Goal: Task Accomplishment & Management: Manage account settings

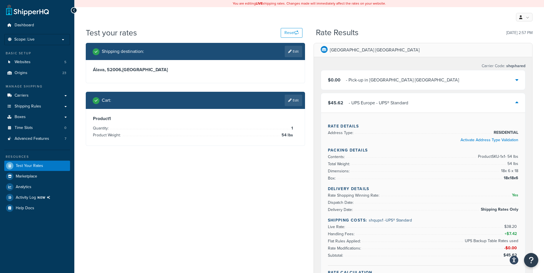
scroll to position [29, 0]
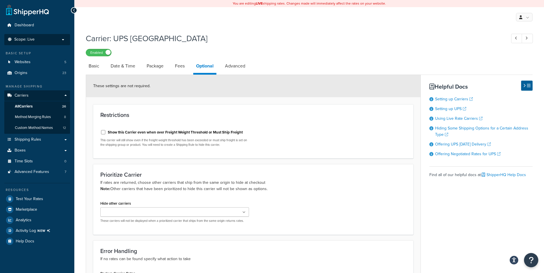
click at [63, 38] on p "Scope: Live" at bounding box center [37, 39] width 61 height 5
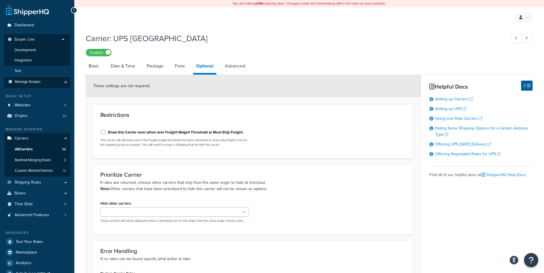
click at [34, 72] on li "Test" at bounding box center [37, 71] width 66 height 11
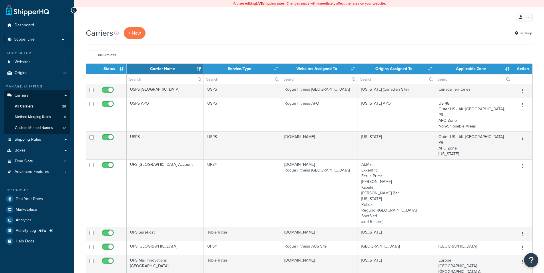
select select "15"
click at [37, 141] on span "Shipping Rules" at bounding box center [28, 139] width 27 height 5
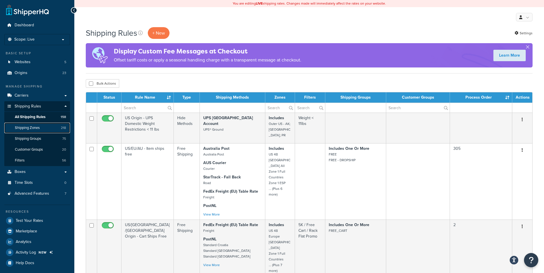
click at [37, 128] on span "Shipping Zones" at bounding box center [27, 127] width 25 height 5
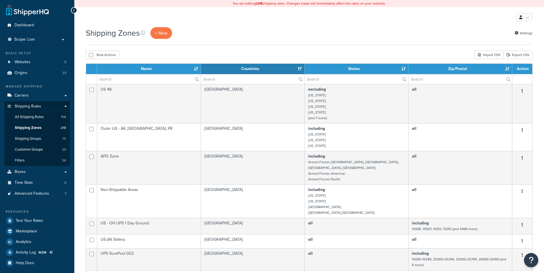
select select "15"
click at [154, 83] on input "text" at bounding box center [148, 79] width 103 height 10
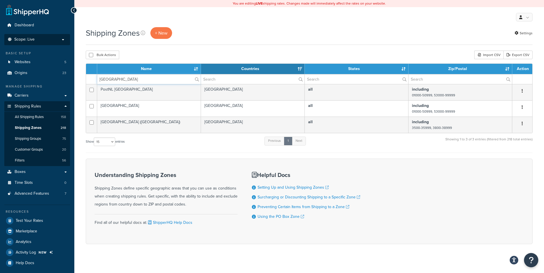
type input "[GEOGRAPHIC_DATA]"
click at [45, 39] on p "Scope: Live" at bounding box center [37, 39] width 61 height 5
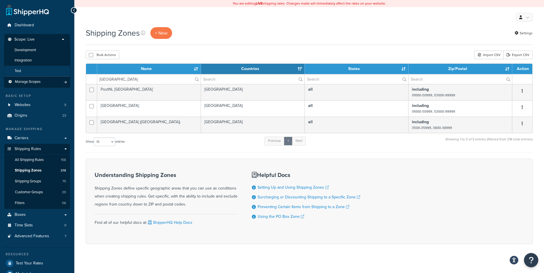
click at [29, 72] on li "Test" at bounding box center [37, 71] width 66 height 11
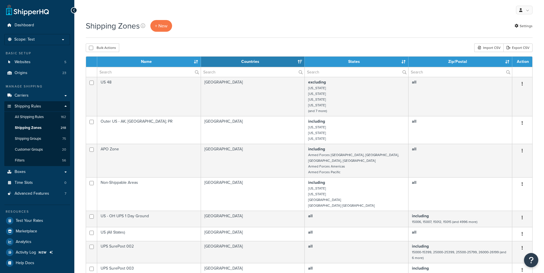
select select "15"
click at [130, 71] on input "text" at bounding box center [148, 72] width 103 height 10
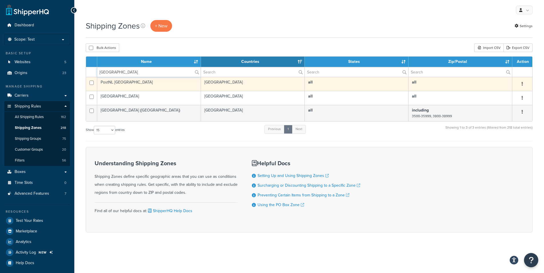
type input "spain"
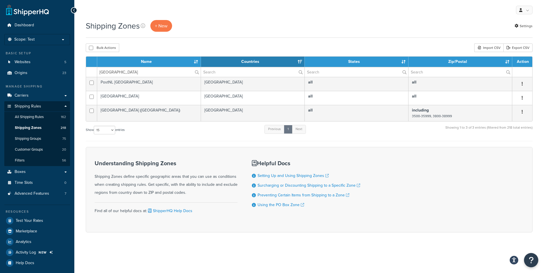
click at [523, 85] on button "button" at bounding box center [522, 83] width 8 height 9
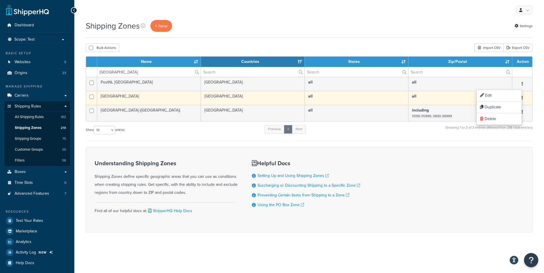
click at [524, 97] on button "button" at bounding box center [522, 97] width 8 height 9
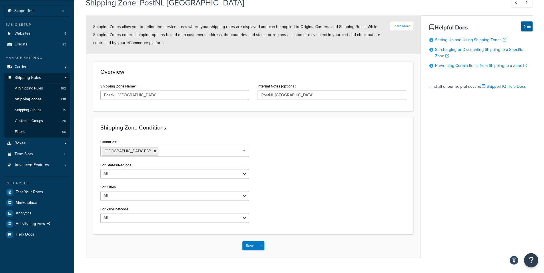
scroll to position [42, 0]
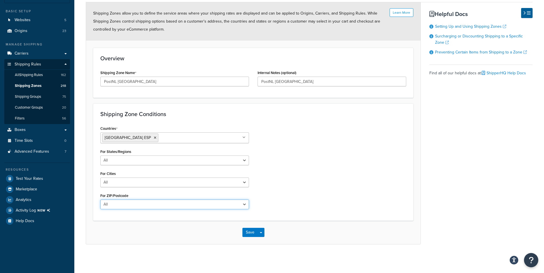
click at [100, 199] on select "All Including Excluding" at bounding box center [174, 204] width 149 height 10
click option "Excluding" at bounding box center [0, 0] width 0 height 0
click at [100, 199] on select "All Including Excluding" at bounding box center [174, 204] width 149 height 10
select select "including"
click option "Including" at bounding box center [0, 0] width 0 height 0
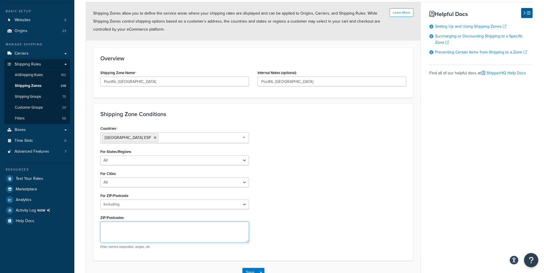
click at [116, 225] on textarea "ZIP/Postcodes" at bounding box center [174, 231] width 149 height 21
paste textarea "01000–50999, 53000–99999"
click at [132, 228] on textarea "01000–50999, 53000–99999" at bounding box center [174, 231] width 149 height 21
drag, startPoint x: 163, startPoint y: 229, endPoint x: 46, endPoint y: 221, distance: 117.2
click at [100, 221] on textarea "01000–50999,53000–99999" at bounding box center [174, 231] width 149 height 21
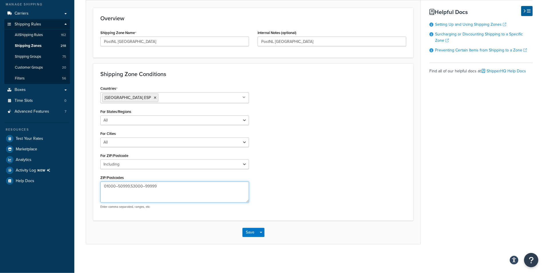
scroll to position [87, 0]
type textarea "01000–50999,53000–99999"
click at [261, 231] on button "Save Dropdown" at bounding box center [260, 232] width 7 height 9
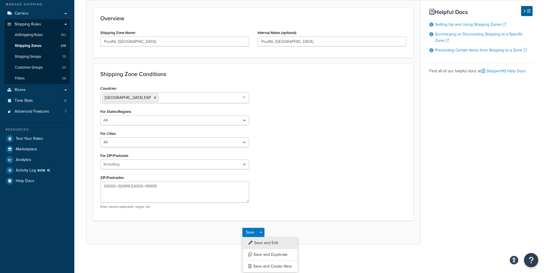
click at [263, 243] on button "Save and Edit" at bounding box center [269, 243] width 55 height 12
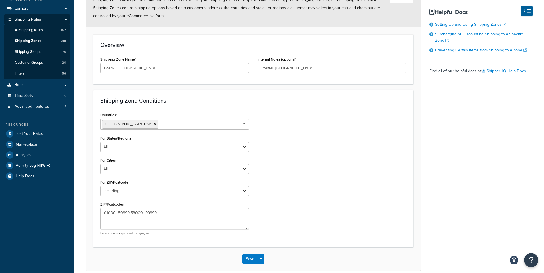
scroll to position [0, 0]
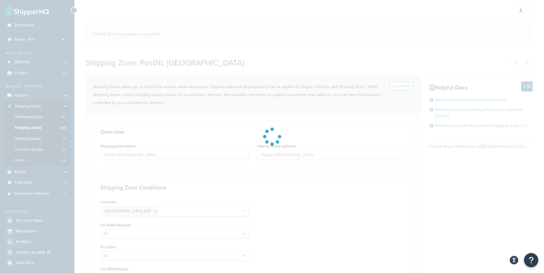
select select "including"
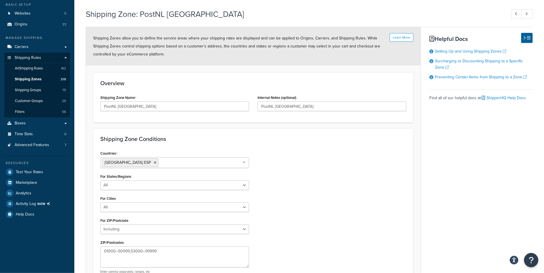
scroll to position [58, 0]
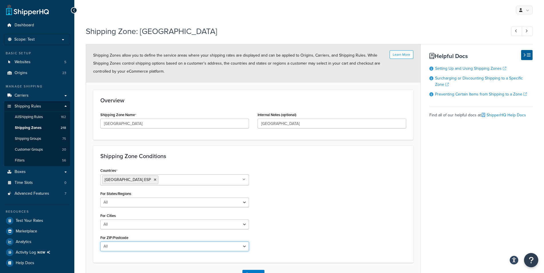
click at [100, 241] on select "All Including Excluding" at bounding box center [174, 246] width 149 height 10
select select "including"
click option "Including" at bounding box center [0, 0] width 0 height 0
click at [149, 265] on textarea "ZIP/Postcodes" at bounding box center [174, 273] width 149 height 21
paste textarea "01000–50999,53000–99999"
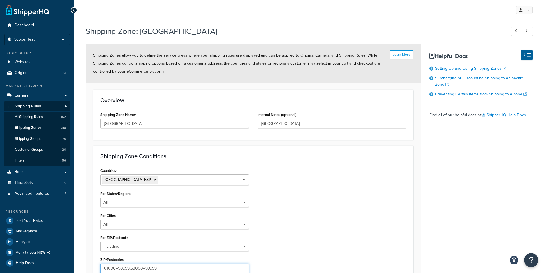
scroll to position [87, 0]
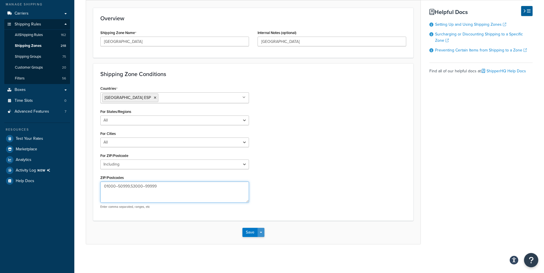
type textarea "01000–50999,53000–99999"
click at [263, 233] on button "Save Dropdown" at bounding box center [260, 232] width 7 height 9
click at [262, 241] on button "Save and Edit" at bounding box center [269, 243] width 55 height 12
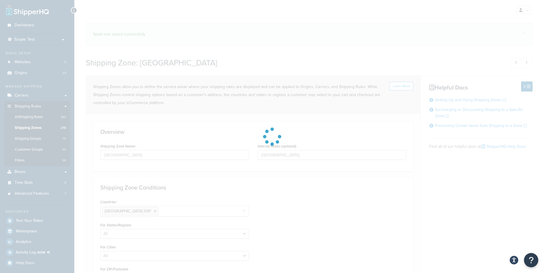
select select "including"
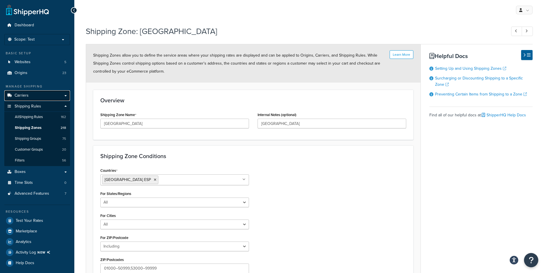
click at [30, 93] on link "Carriers" at bounding box center [37, 95] width 66 height 11
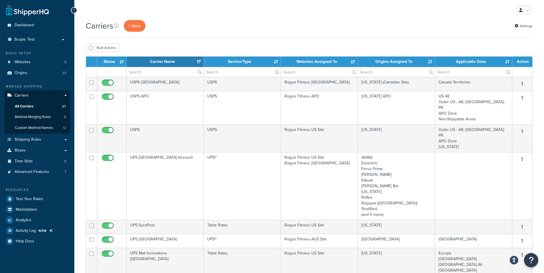
click at [336, 61] on th "Websites Assigned To" at bounding box center [319, 62] width 77 height 10
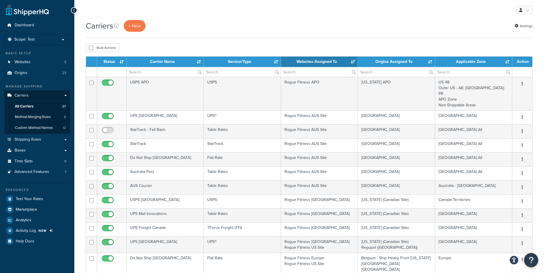
click at [336, 61] on th "Websites Assigned To" at bounding box center [319, 62] width 77 height 10
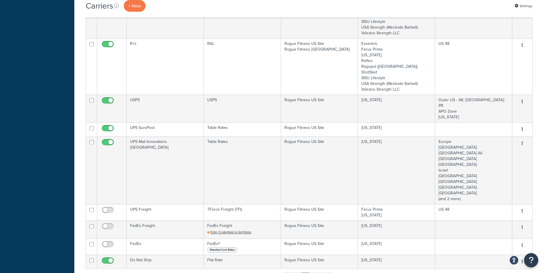
scroll to position [350, 0]
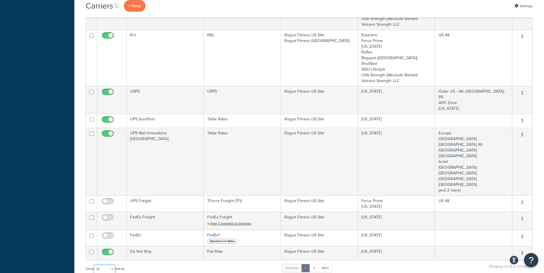
click at [94, 265] on select "10 15 25 50 100" at bounding box center [104, 269] width 21 height 9
select select "100"
click option "100" at bounding box center [0, 0] width 0 height 0
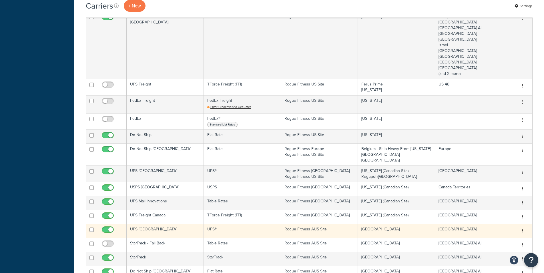
scroll to position [583, 0]
